Goal: Navigation & Orientation: Find specific page/section

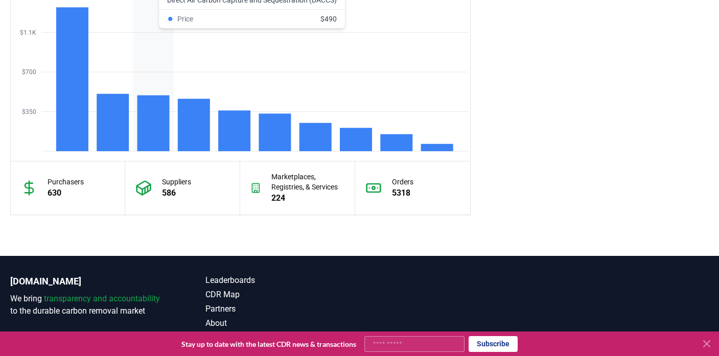
scroll to position [957, 0]
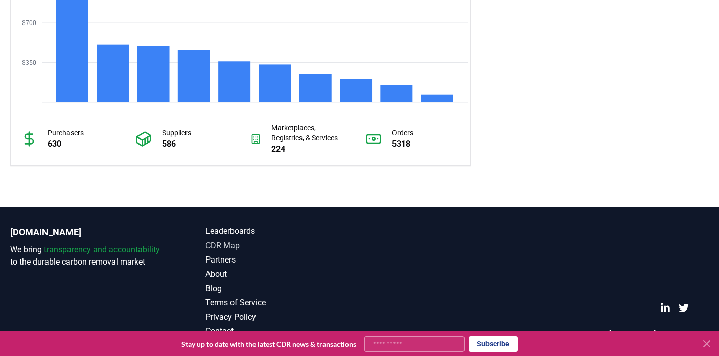
click at [230, 243] on link "CDR Map" at bounding box center [282, 246] width 154 height 12
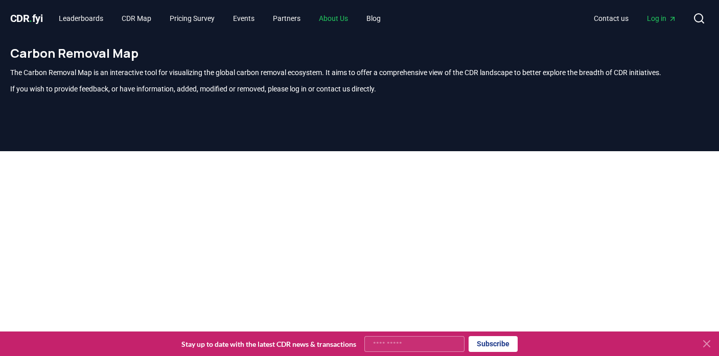
click at [336, 18] on link "About Us" at bounding box center [333, 18] width 45 height 18
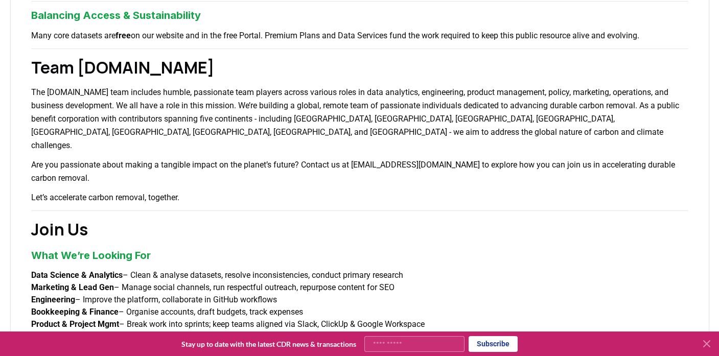
scroll to position [628, 0]
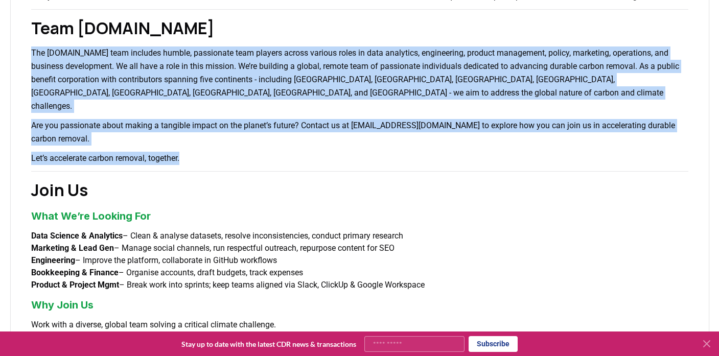
drag, startPoint x: 197, startPoint y: 135, endPoint x: 33, endPoint y: 53, distance: 183.5
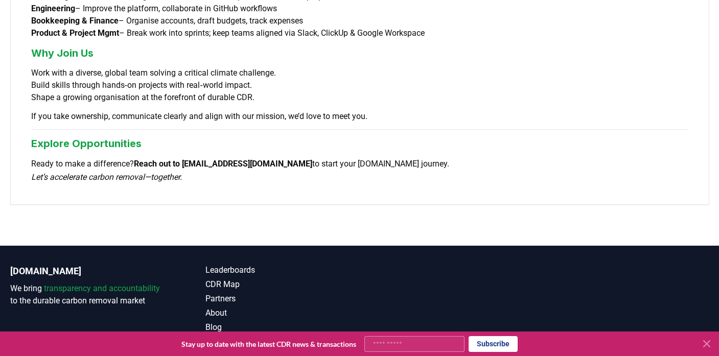
scroll to position [892, 0]
